Goal: Find specific page/section: Find specific page/section

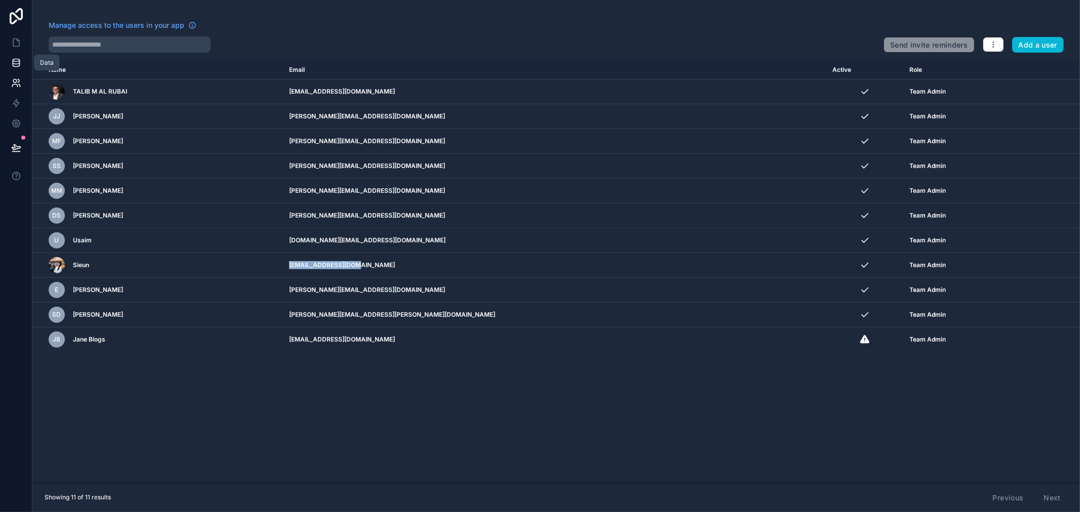
click at [16, 61] on icon at bounding box center [16, 63] width 10 height 10
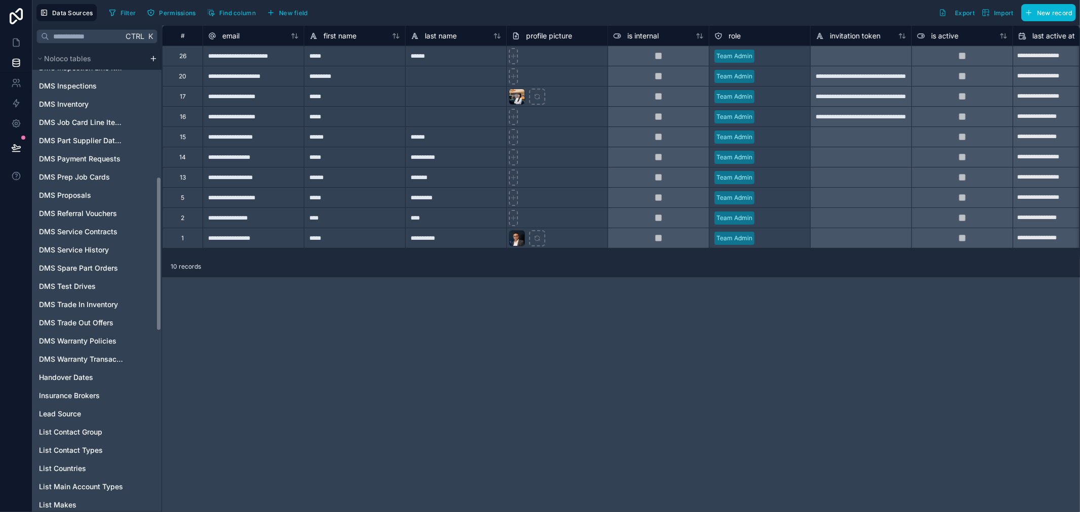
scroll to position [368, 0]
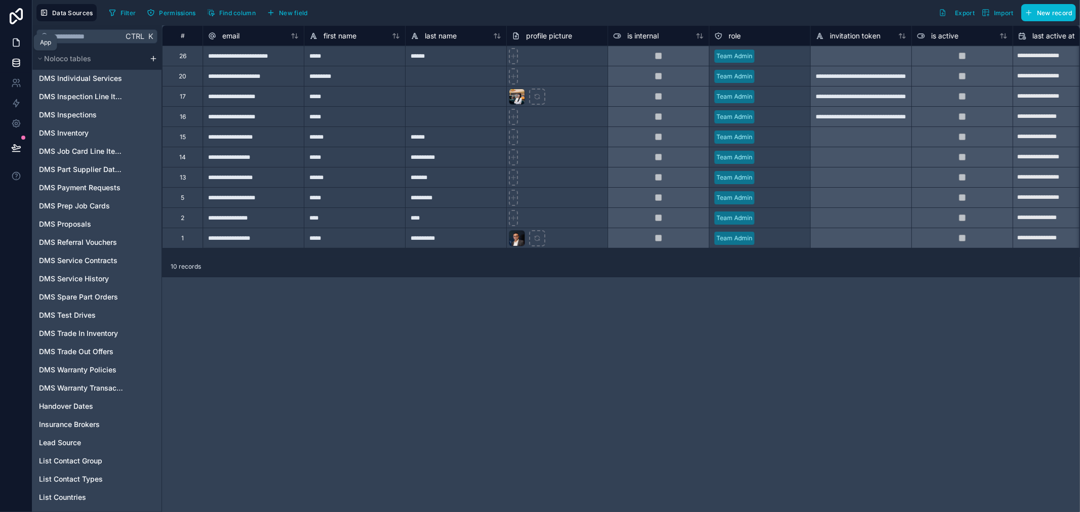
click at [23, 51] on link at bounding box center [16, 42] width 32 height 20
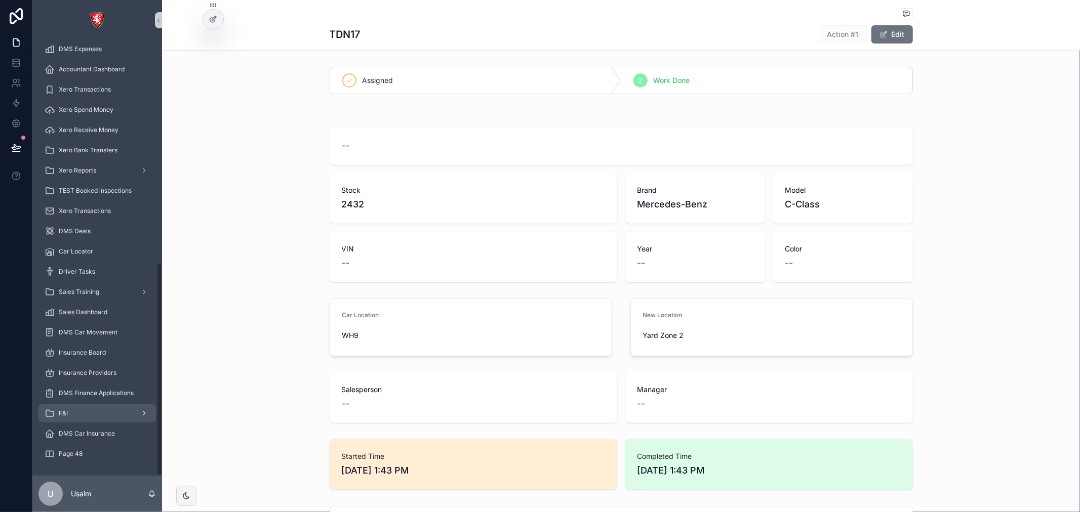
click at [54, 411] on icon "scrollable content" at bounding box center [50, 414] width 10 height 10
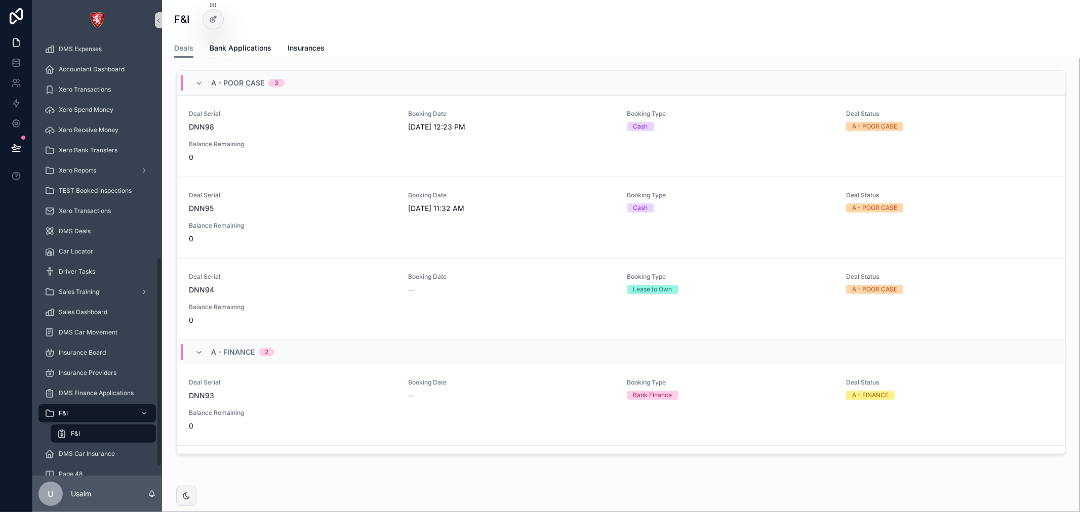
click at [116, 426] on div "F&I" at bounding box center [103, 434] width 93 height 16
click at [119, 413] on div "F&I" at bounding box center [97, 414] width 105 height 16
click at [240, 48] on span "Bank Applications" at bounding box center [241, 48] width 62 height 10
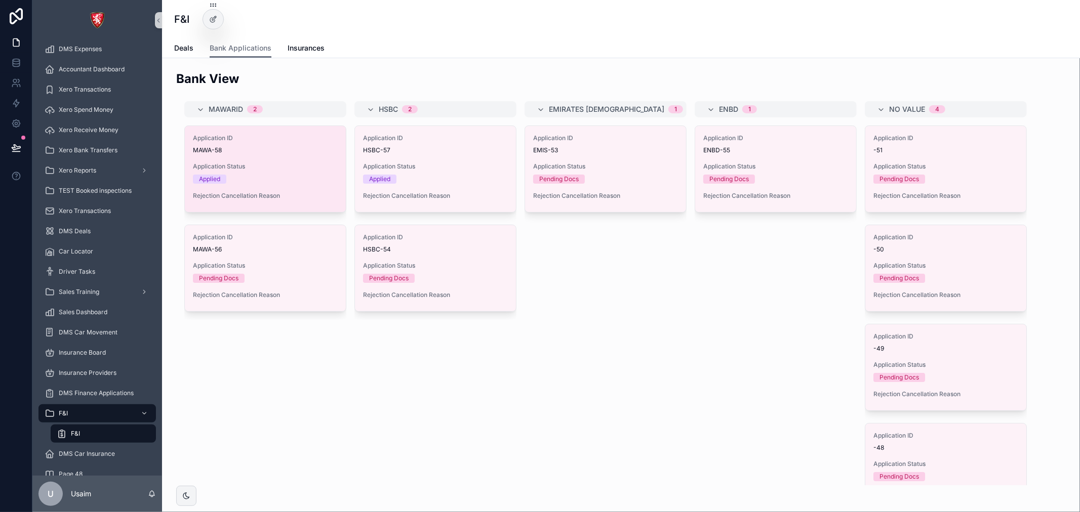
click at [269, 144] on div "Application ID MAWA-58" at bounding box center [265, 144] width 145 height 20
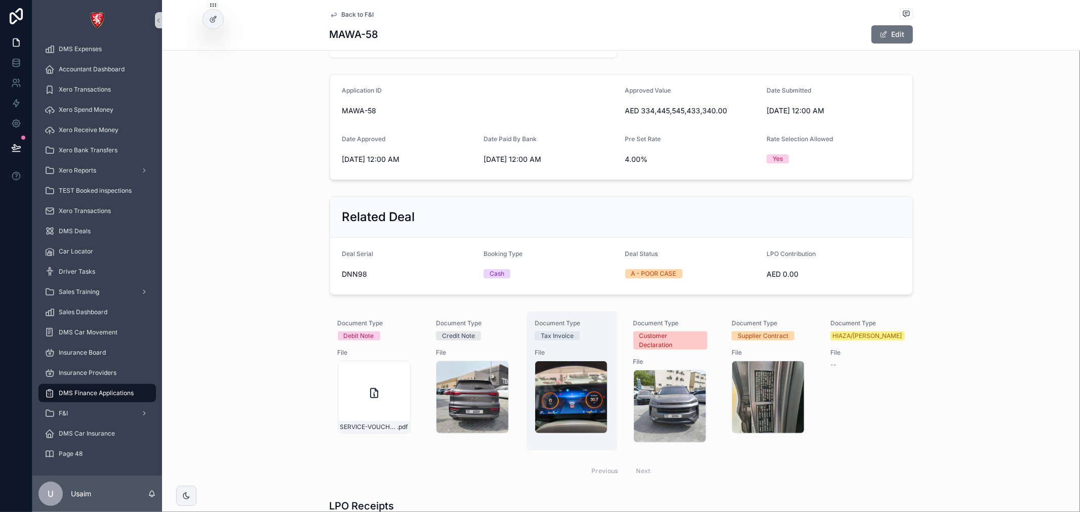
scroll to position [112, 0]
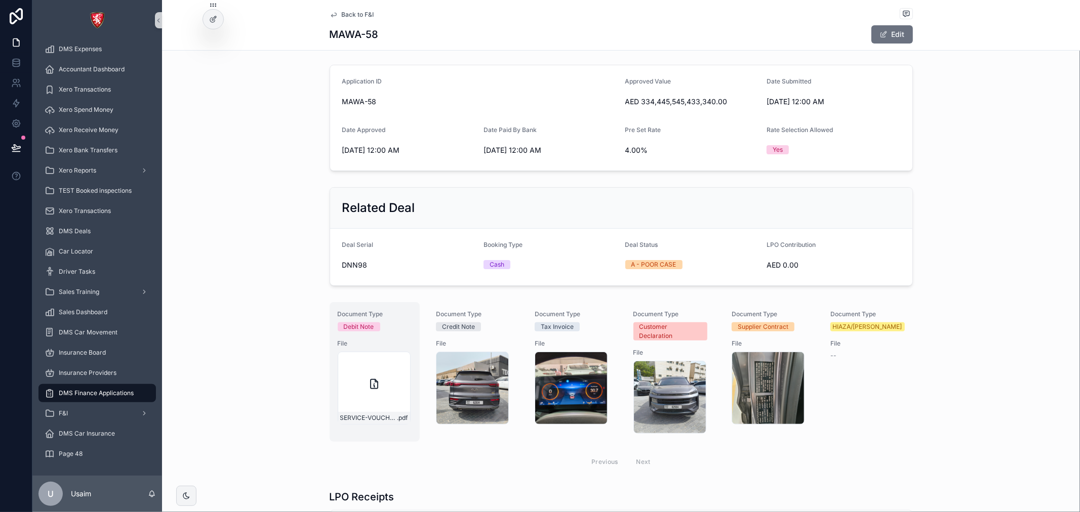
click at [393, 323] on div "Debit Note" at bounding box center [375, 327] width 74 height 9
click at [214, 16] on icon at bounding box center [213, 19] width 8 height 8
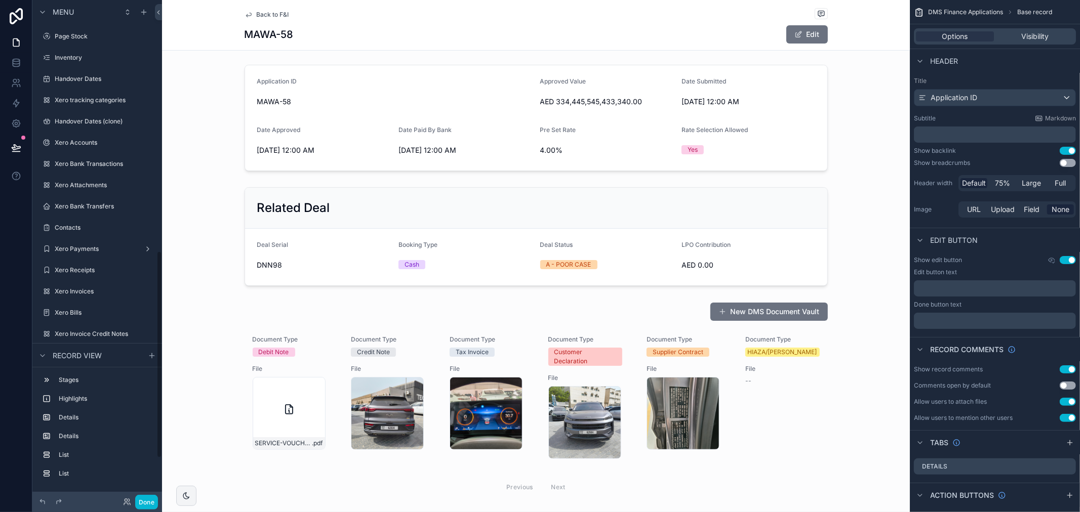
scroll to position [604, 0]
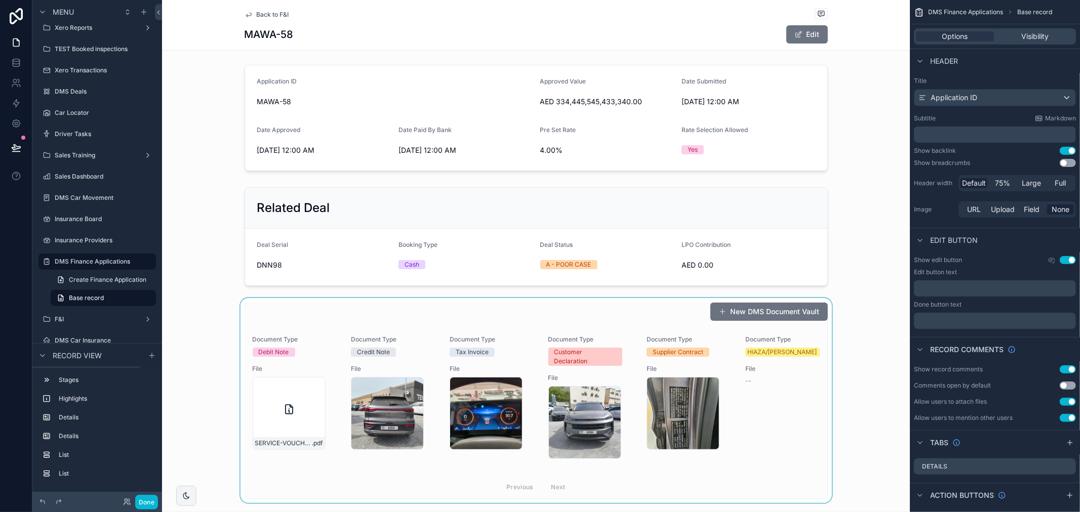
click at [403, 361] on div "scrollable content" at bounding box center [536, 400] width 748 height 205
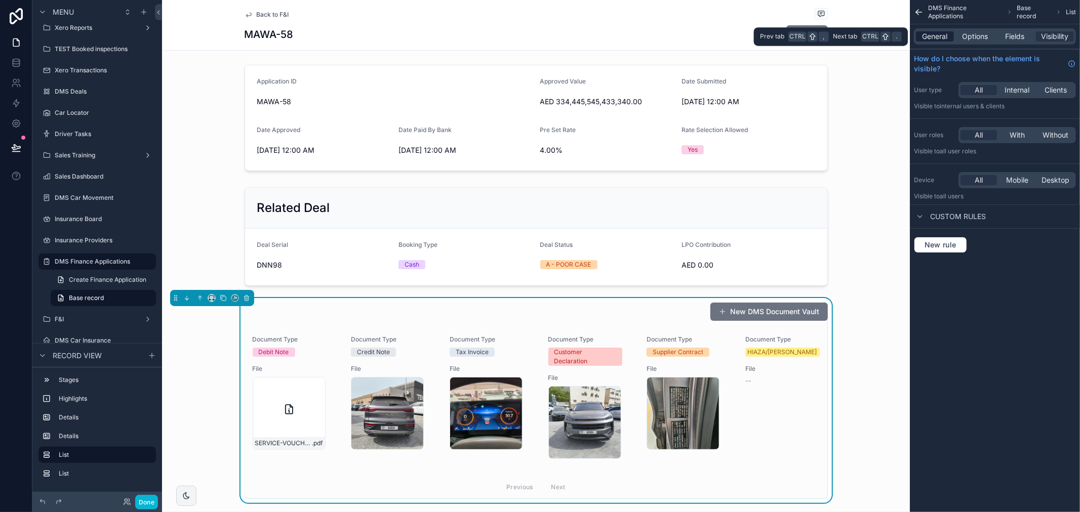
click at [946, 33] on span "General" at bounding box center [935, 36] width 25 height 10
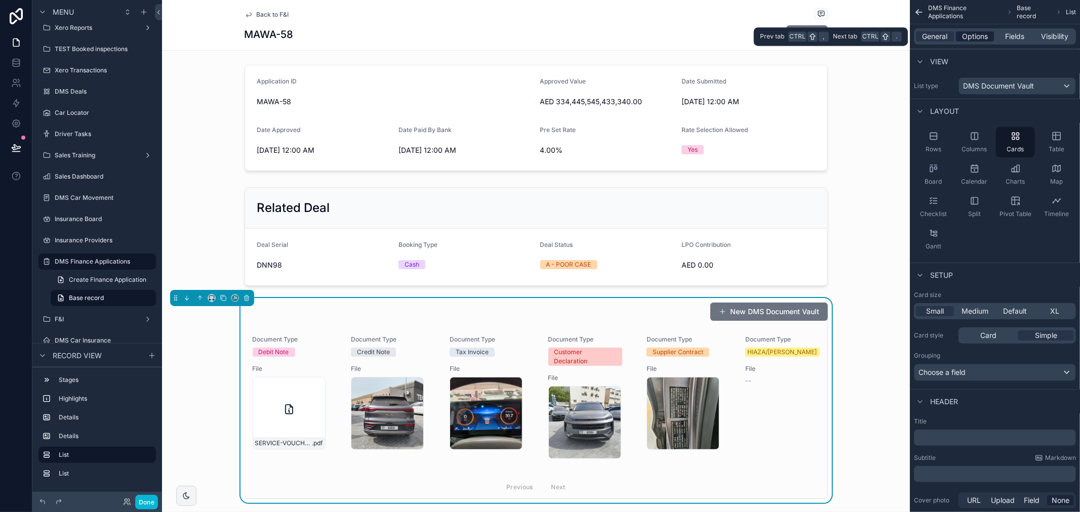
click at [985, 38] on span "Options" at bounding box center [975, 36] width 26 height 10
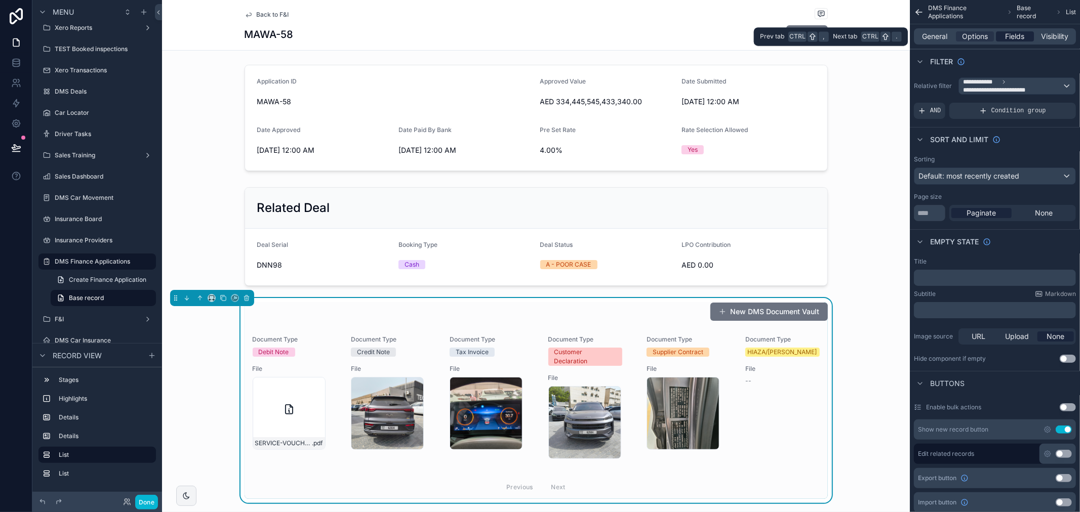
click at [1032, 37] on div "Fields" at bounding box center [1015, 36] width 38 height 10
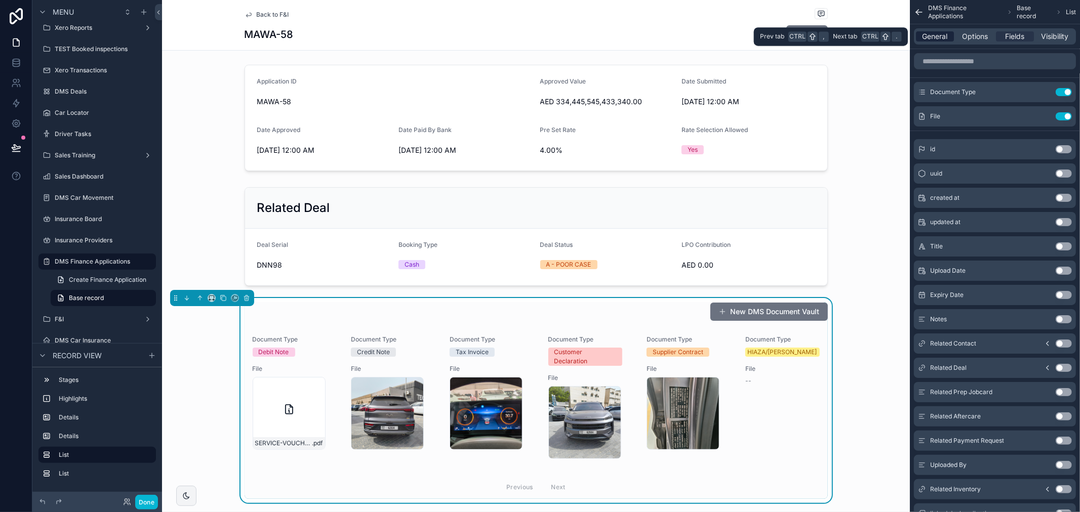
click at [948, 35] on span "General" at bounding box center [935, 36] width 25 height 10
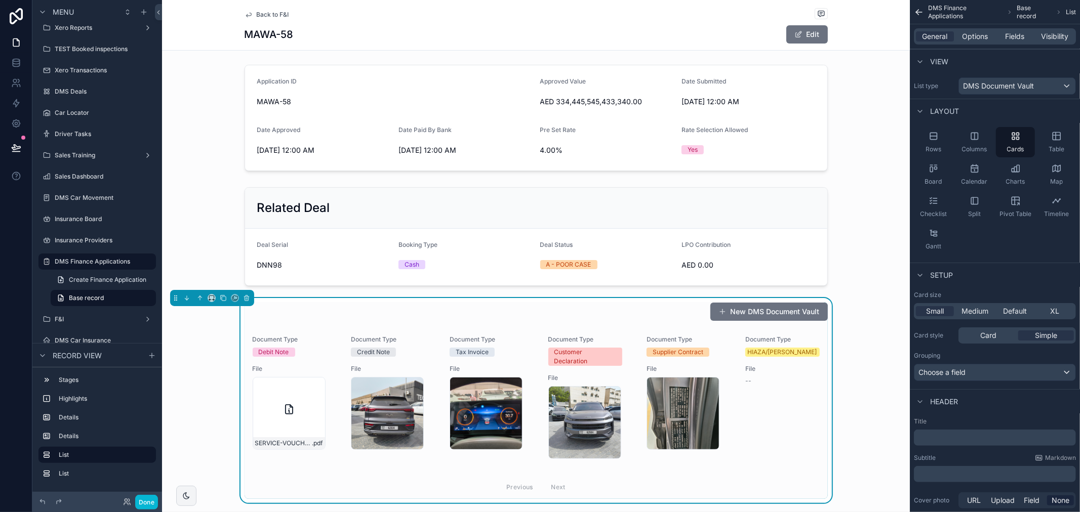
drag, startPoint x: 875, startPoint y: 220, endPoint x: 493, endPoint y: 1, distance: 440.1
click at [871, 219] on div "scrollable content" at bounding box center [536, 236] width 748 height 107
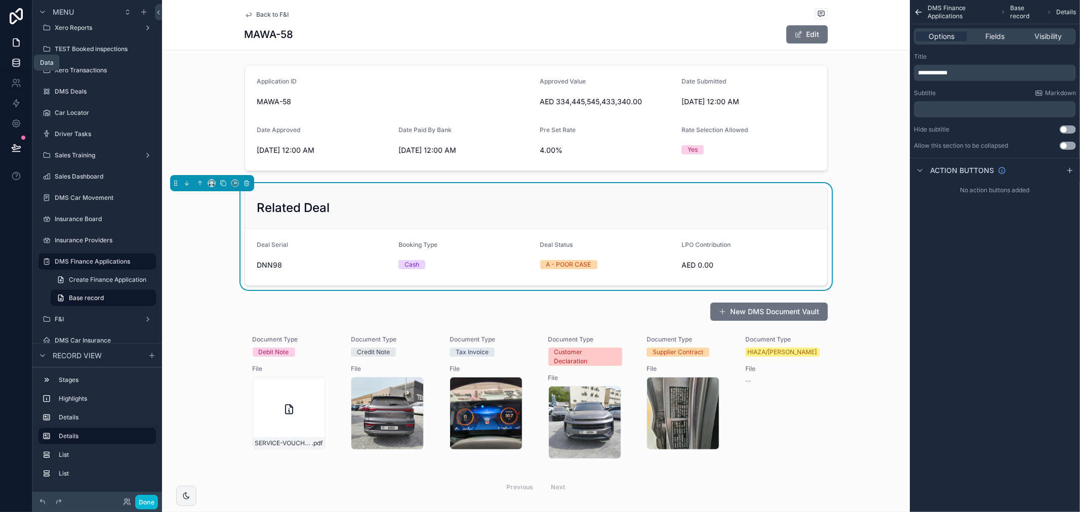
click at [17, 62] on icon at bounding box center [16, 60] width 7 height 3
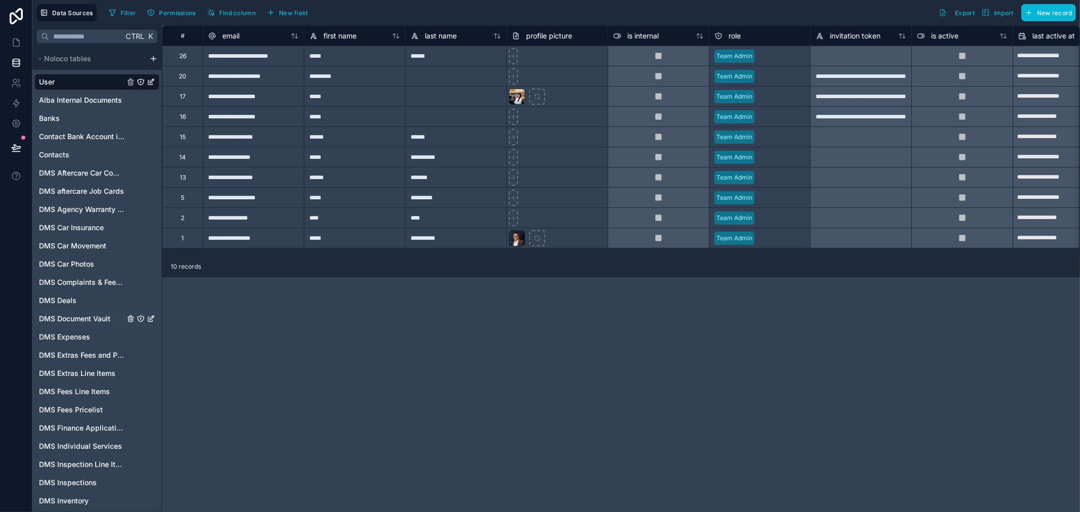
click at [106, 321] on span "DMS Document Vault" at bounding box center [74, 319] width 71 height 10
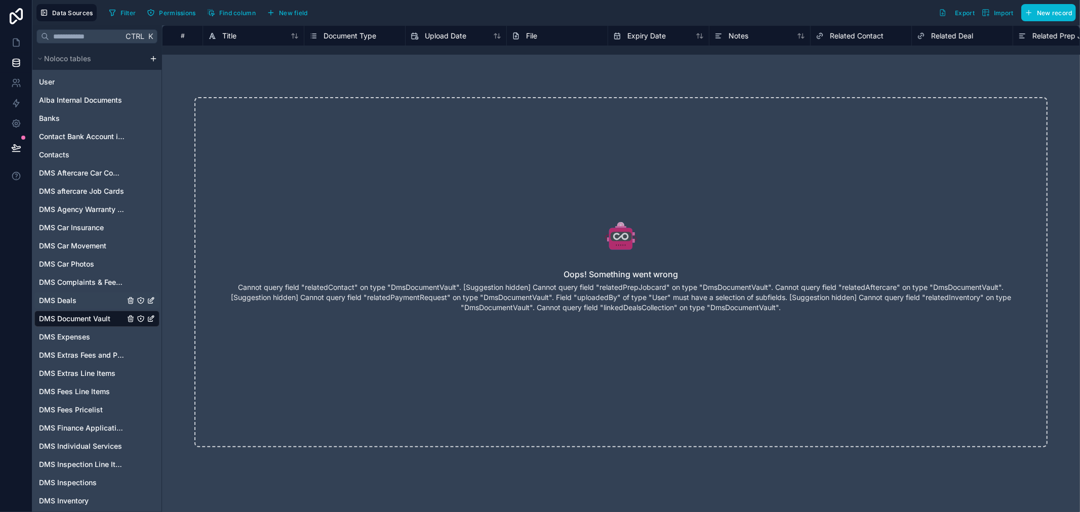
click at [72, 302] on span "DMS Deals" at bounding box center [57, 301] width 37 height 10
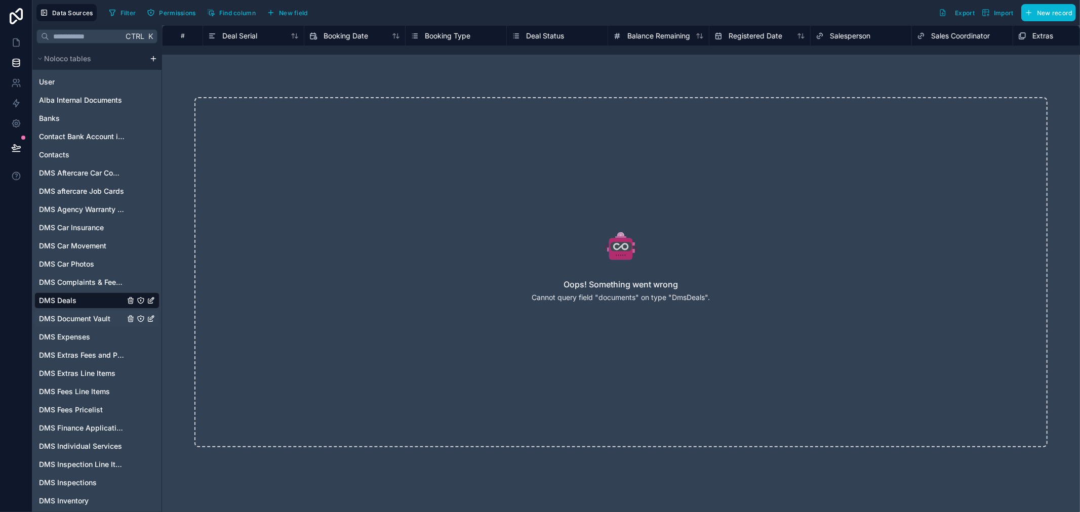
click at [95, 322] on span "DMS Document Vault" at bounding box center [74, 319] width 71 height 10
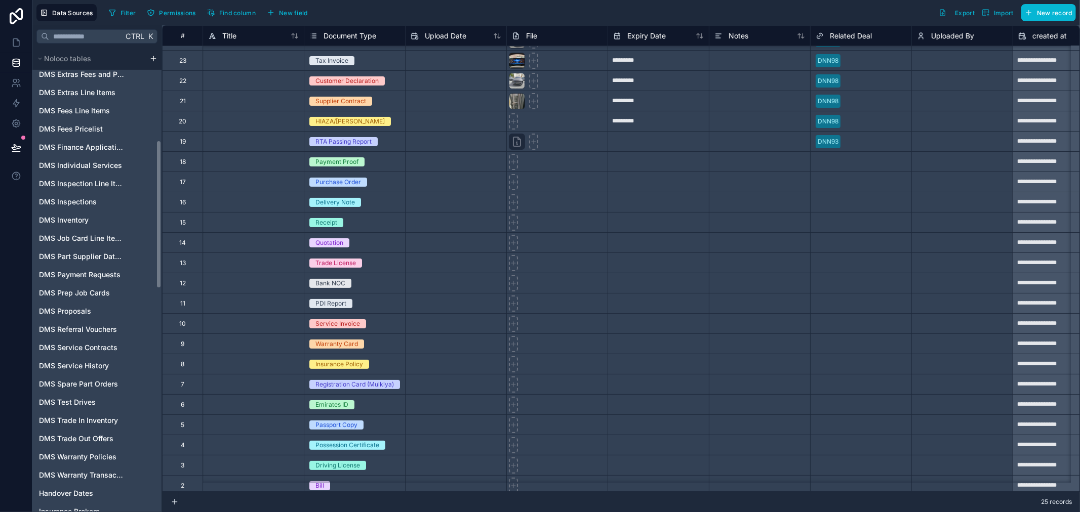
scroll to position [68, 0]
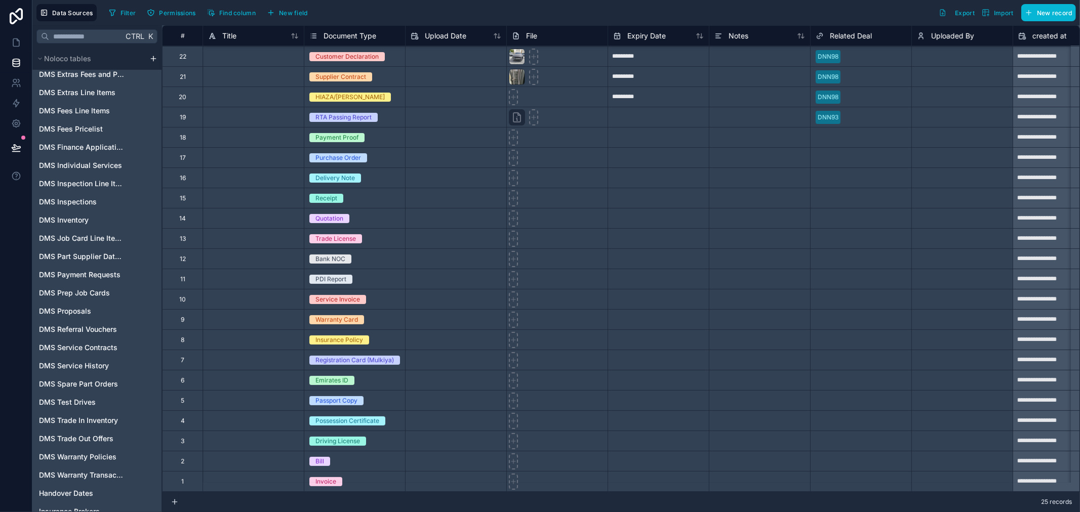
click at [370, 478] on div "Invoice" at bounding box center [354, 482] width 101 height 11
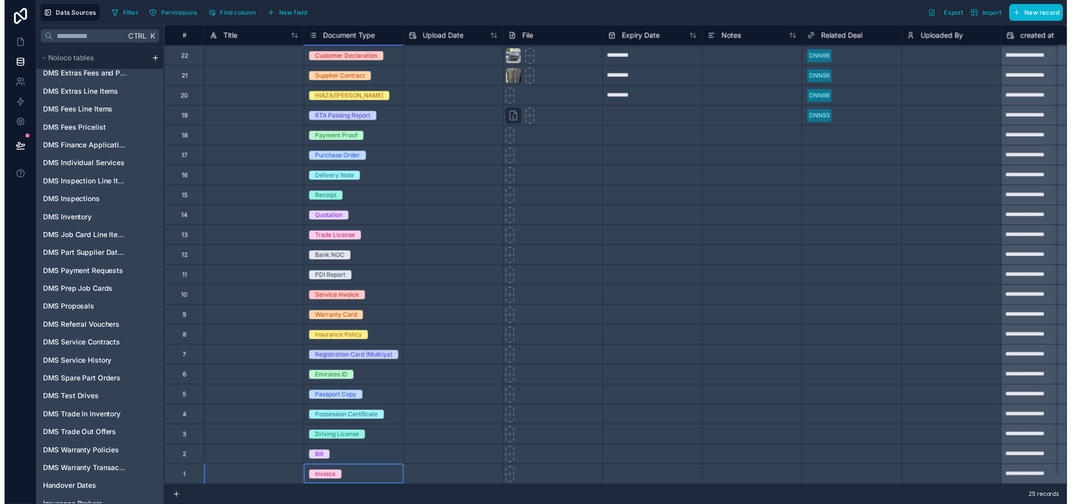
scroll to position [131, 0]
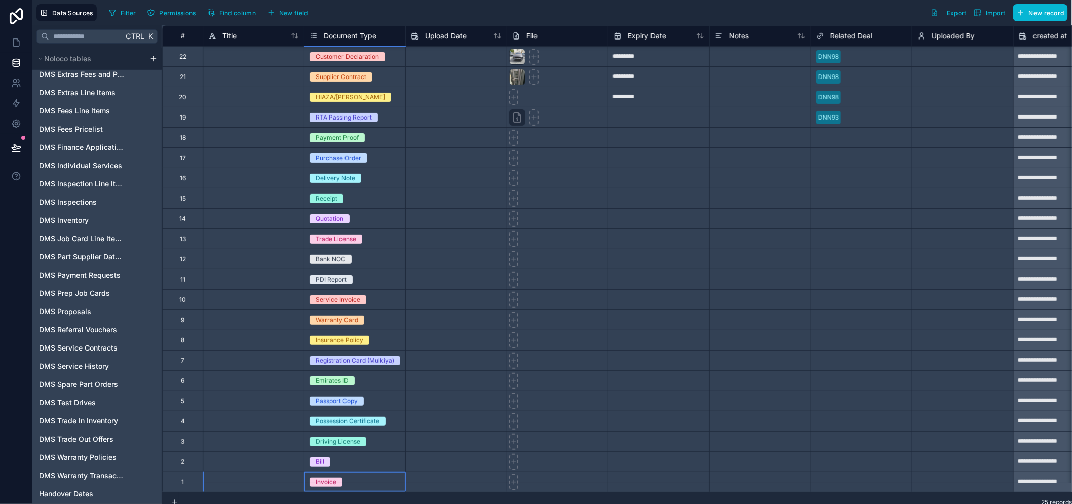
click at [370, 478] on body "Data Sources Filter Permissions Find column New field Export Import New record …" at bounding box center [536, 252] width 1072 height 504
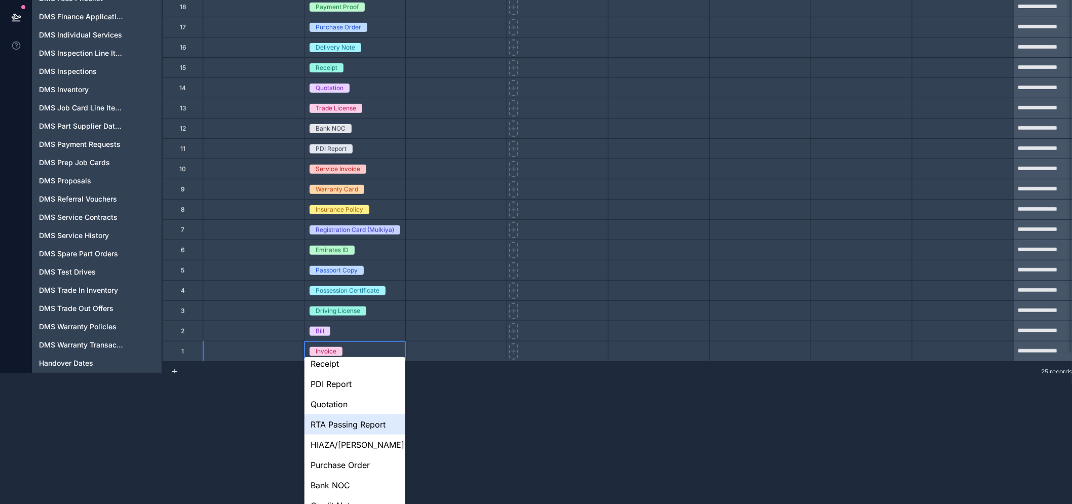
scroll to position [395, 0]
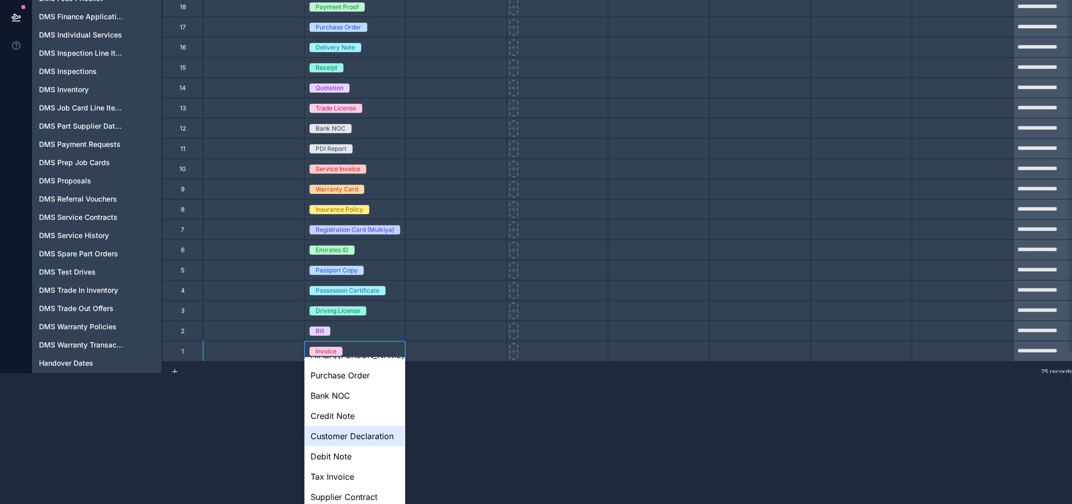
click at [490, 373] on html "Data Sources Filter Permissions Find column New field Export Import New record …" at bounding box center [536, 121] width 1072 height 504
click at [248, 373] on html "Data Sources Filter Permissions Find column New field Export Import New record …" at bounding box center [536, 121] width 1072 height 504
click at [418, 373] on html "Data Sources Filter Permissions Find column New field Export Import New record …" at bounding box center [536, 121] width 1072 height 504
click at [440, 373] on html "Data Sources Filter Permissions Find column New field Export Import New record …" at bounding box center [536, 121] width 1072 height 504
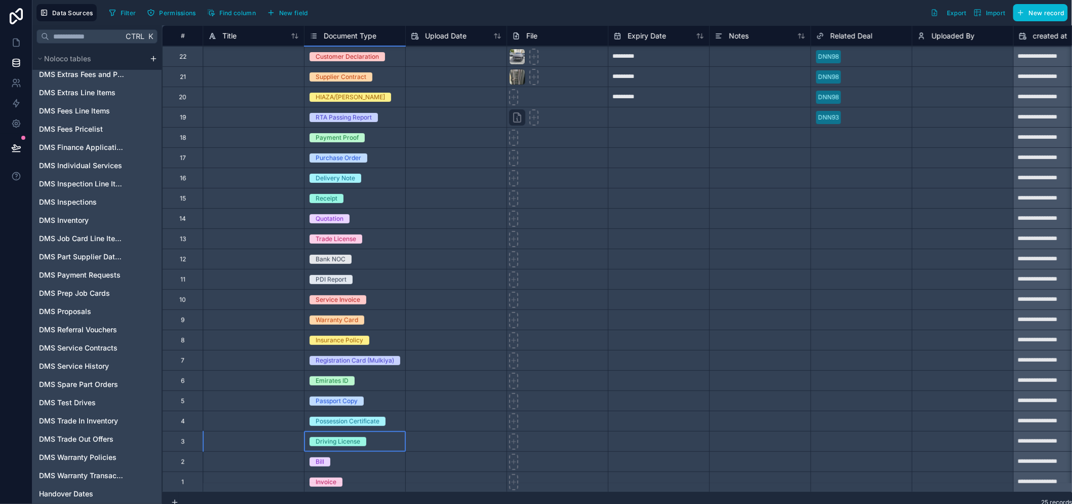
click at [401, 311] on div "**********" at bounding box center [739, 228] width 1155 height 527
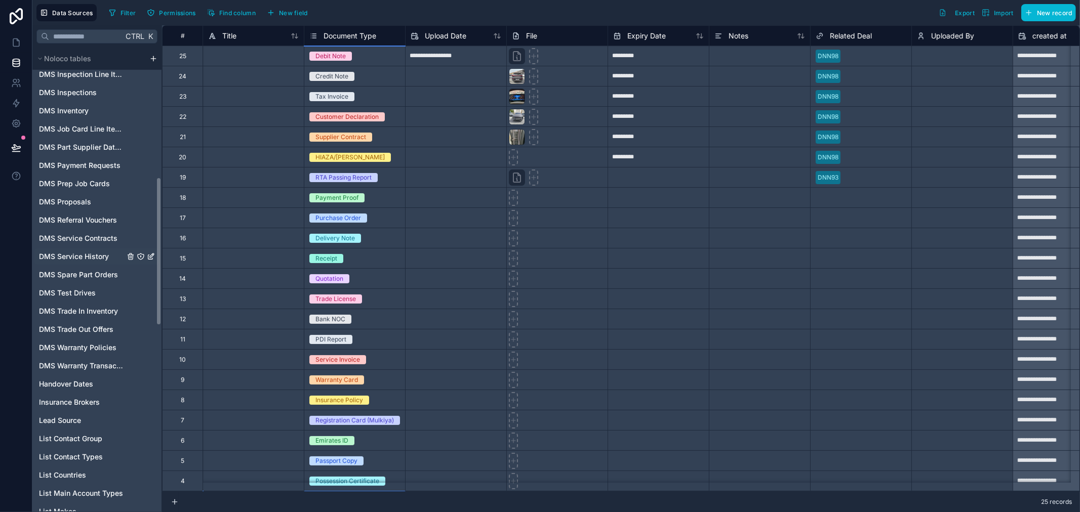
scroll to position [393, 0]
click at [95, 373] on div "Handover Dates" at bounding box center [96, 381] width 125 height 16
click at [91, 381] on span "Handover Dates" at bounding box center [66, 381] width 54 height 10
